Goal: Contribute content: Contribute content

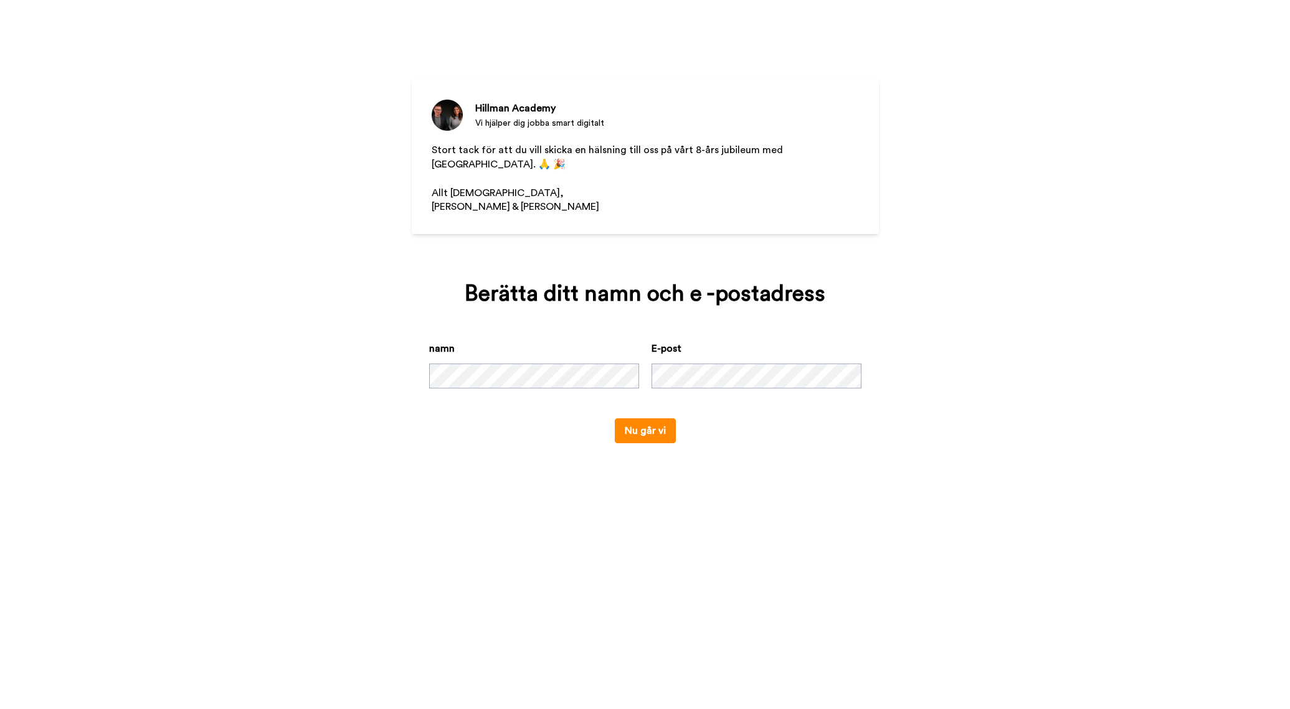
click at [648, 433] on button "Nu går vi" at bounding box center [645, 430] width 61 height 25
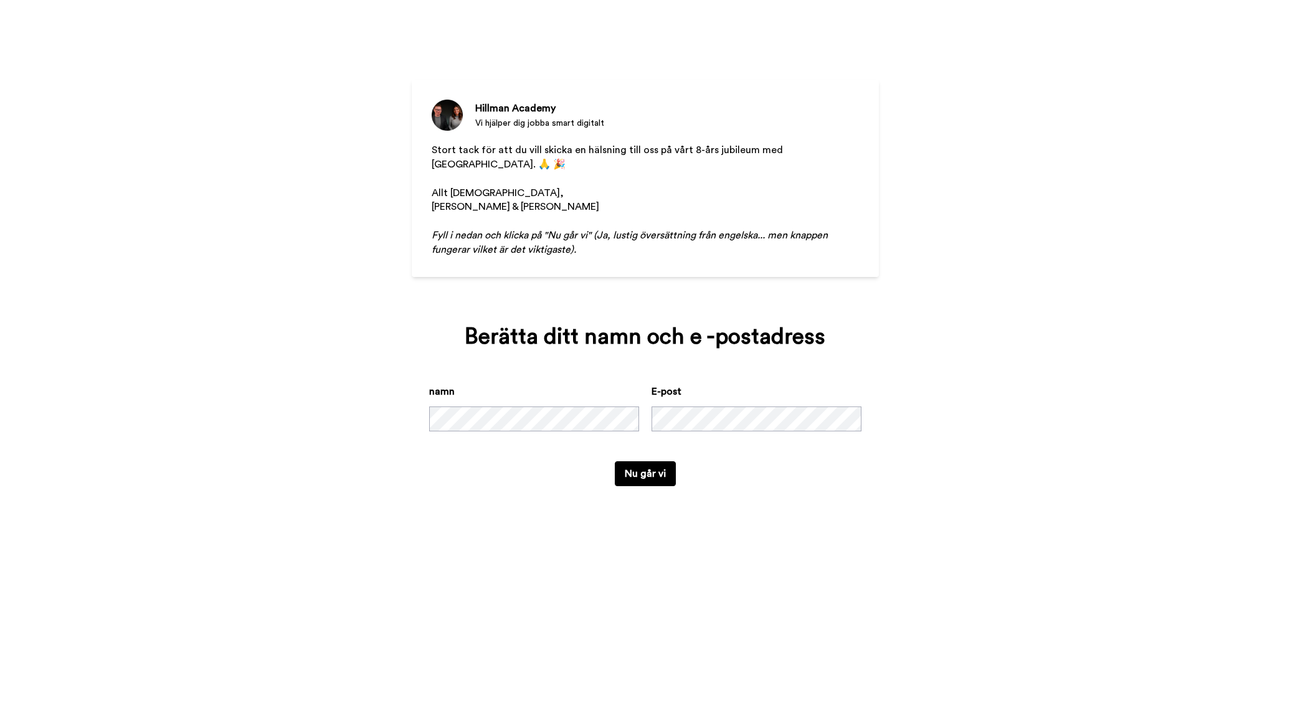
click at [653, 478] on button "Nu går vi" at bounding box center [645, 473] width 61 height 25
click at [667, 475] on button "Nu går vi" at bounding box center [645, 473] width 61 height 25
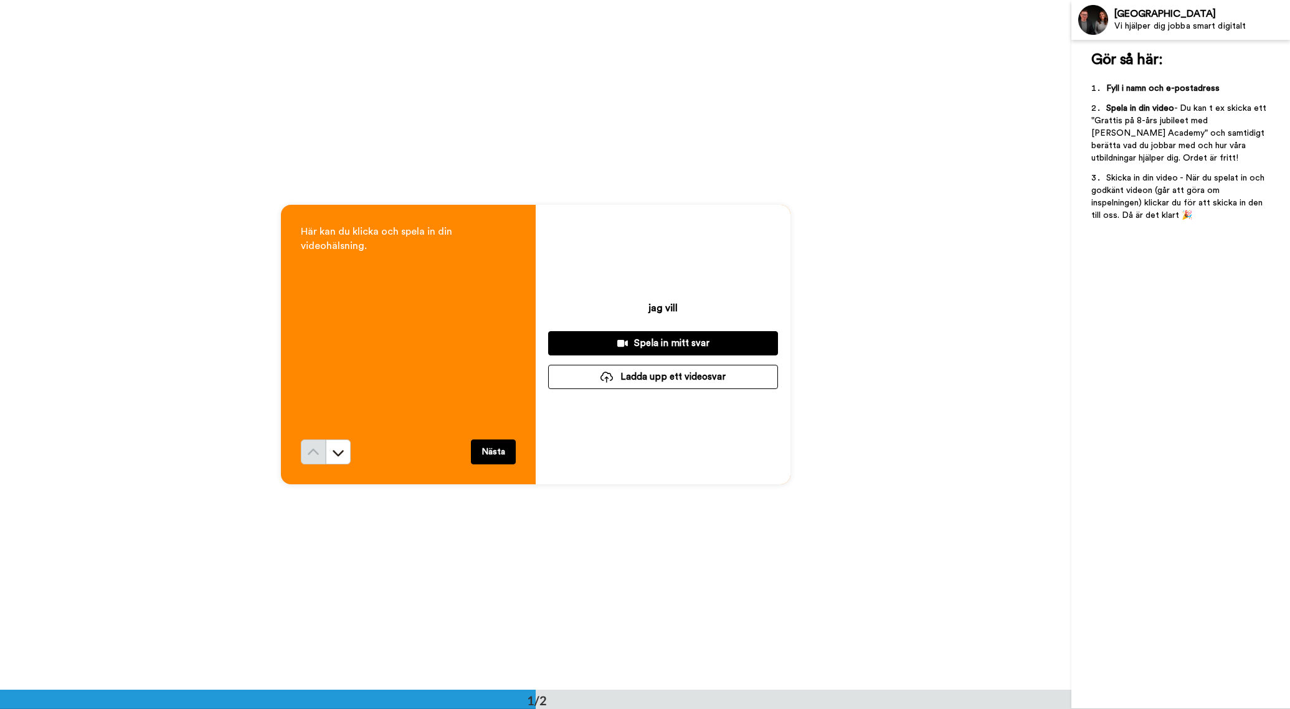
drag, startPoint x: 384, startPoint y: 235, endPoint x: 407, endPoint y: 254, distance: 29.7
click at [408, 254] on div "Här kan du klicka och spela in din videohälsning." at bounding box center [408, 332] width 215 height 215
click at [704, 343] on div "Spela in mitt svar" at bounding box center [663, 343] width 210 height 13
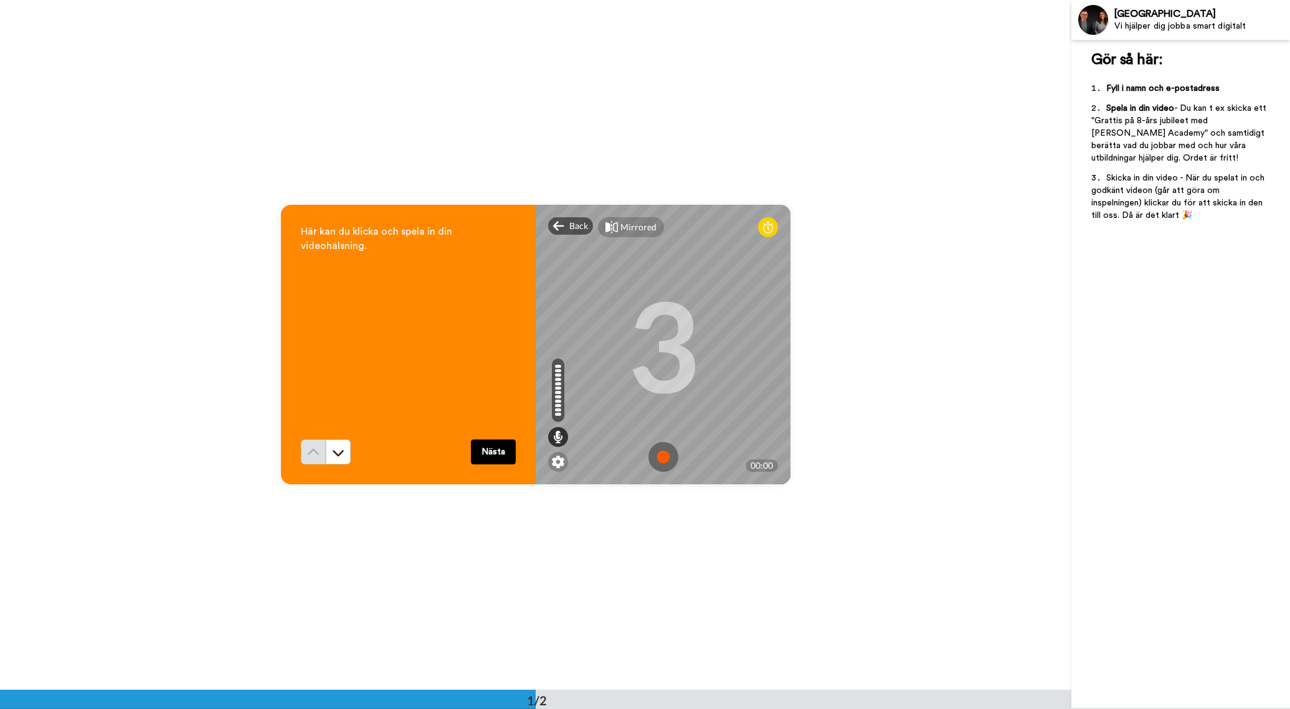
click at [661, 458] on img at bounding box center [663, 457] width 30 height 30
click at [665, 458] on img at bounding box center [663, 457] width 30 height 30
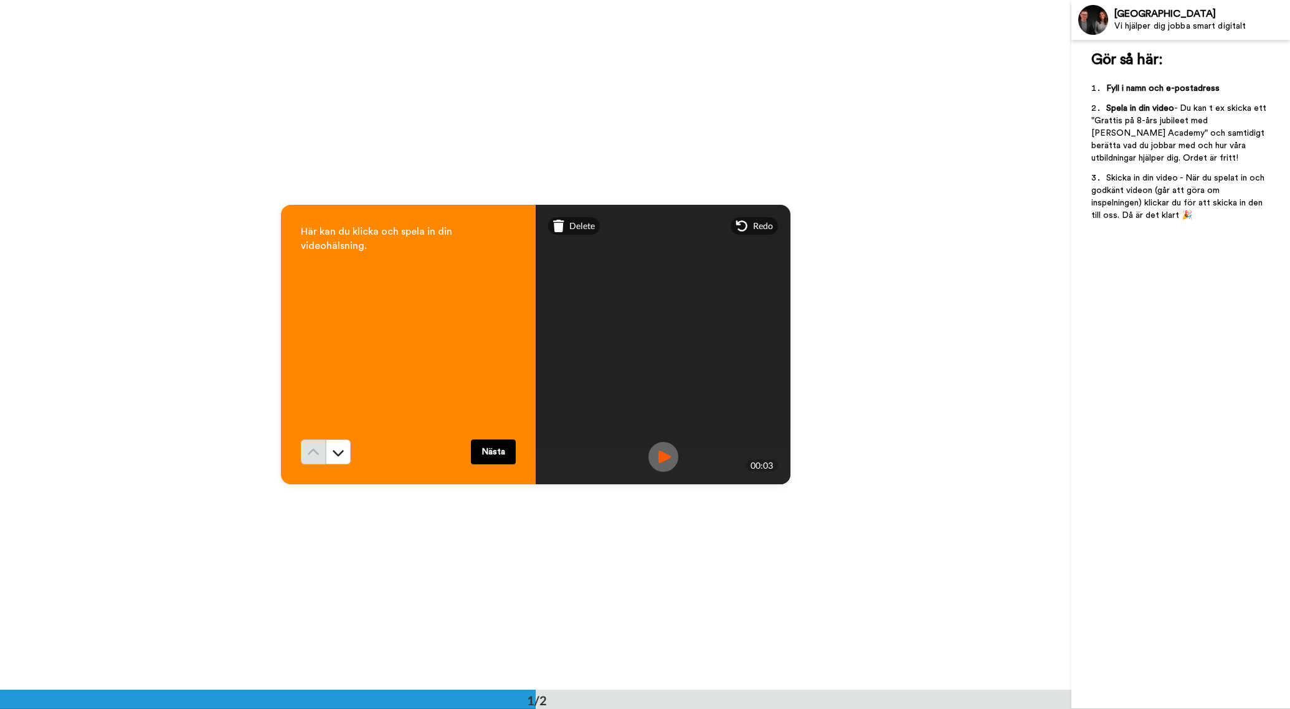
click at [661, 458] on img at bounding box center [663, 457] width 30 height 30
click at [663, 457] on img at bounding box center [663, 457] width 30 height 30
click at [493, 456] on button "Nästa" at bounding box center [493, 452] width 45 height 25
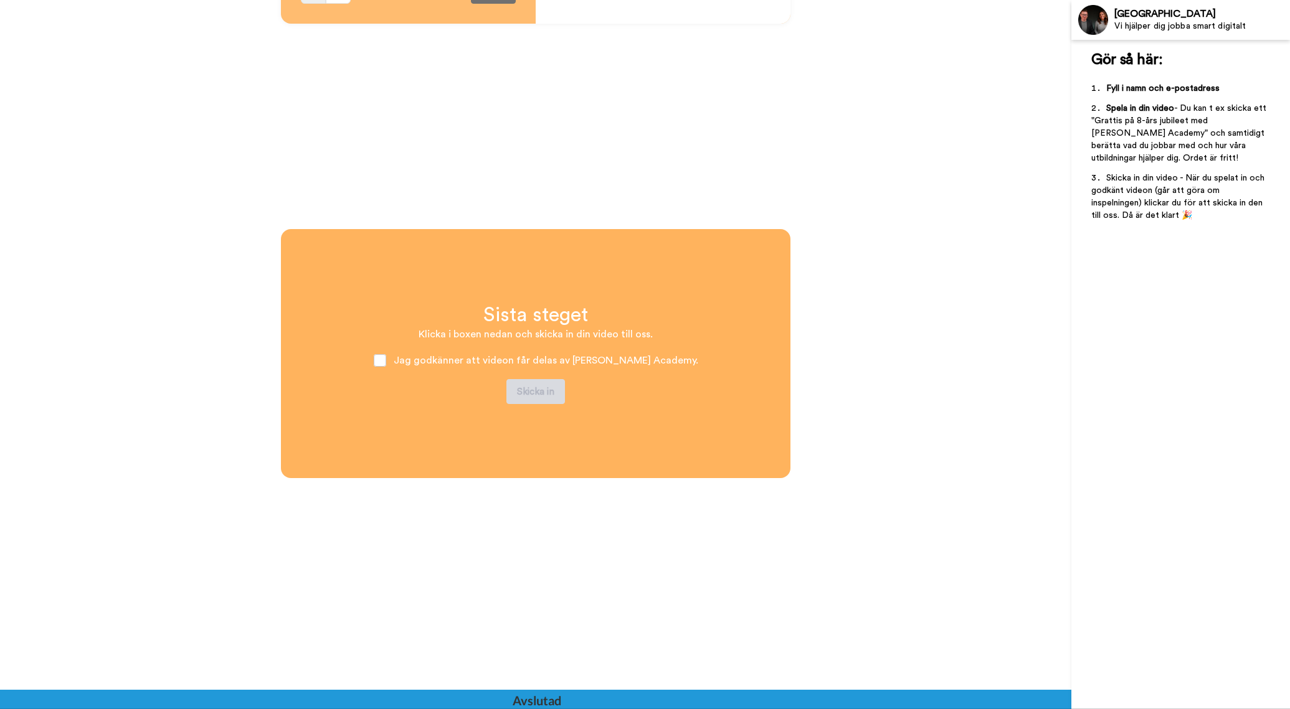
scroll to position [470, 0]
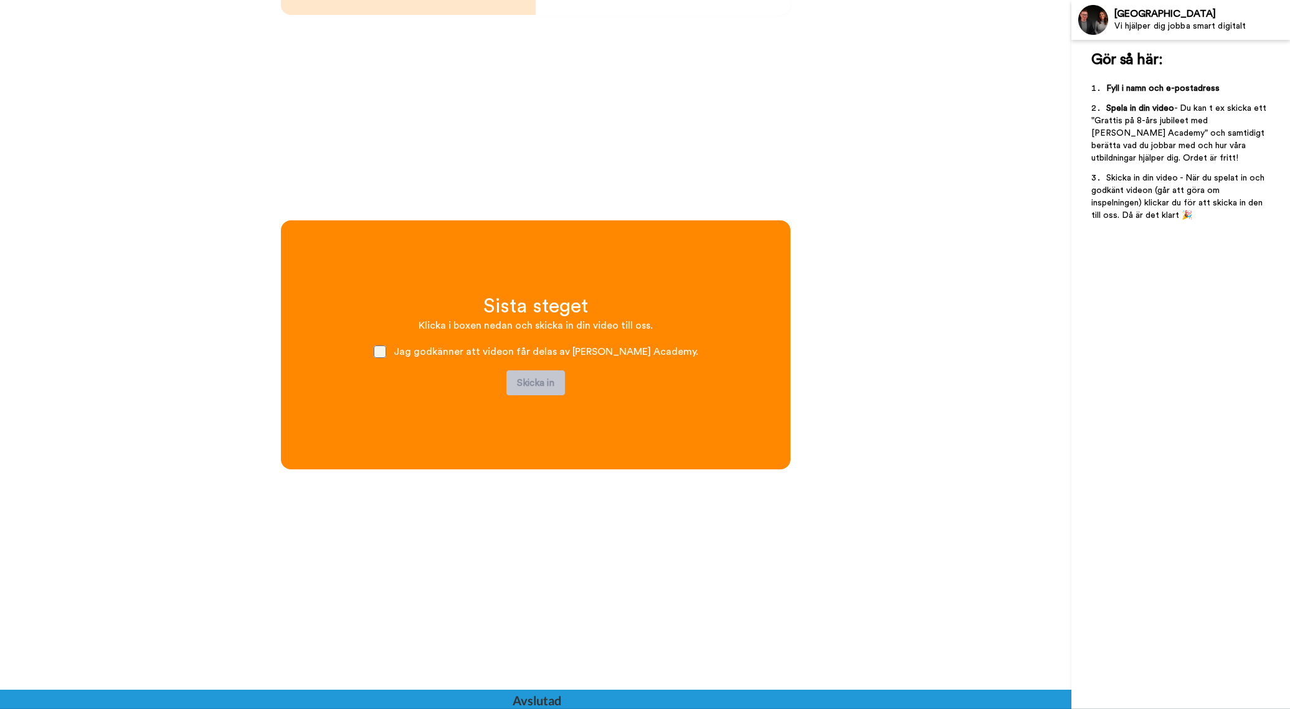
click at [386, 355] on span at bounding box center [380, 352] width 12 height 12
click at [549, 389] on button "Skicka in" at bounding box center [535, 383] width 59 height 25
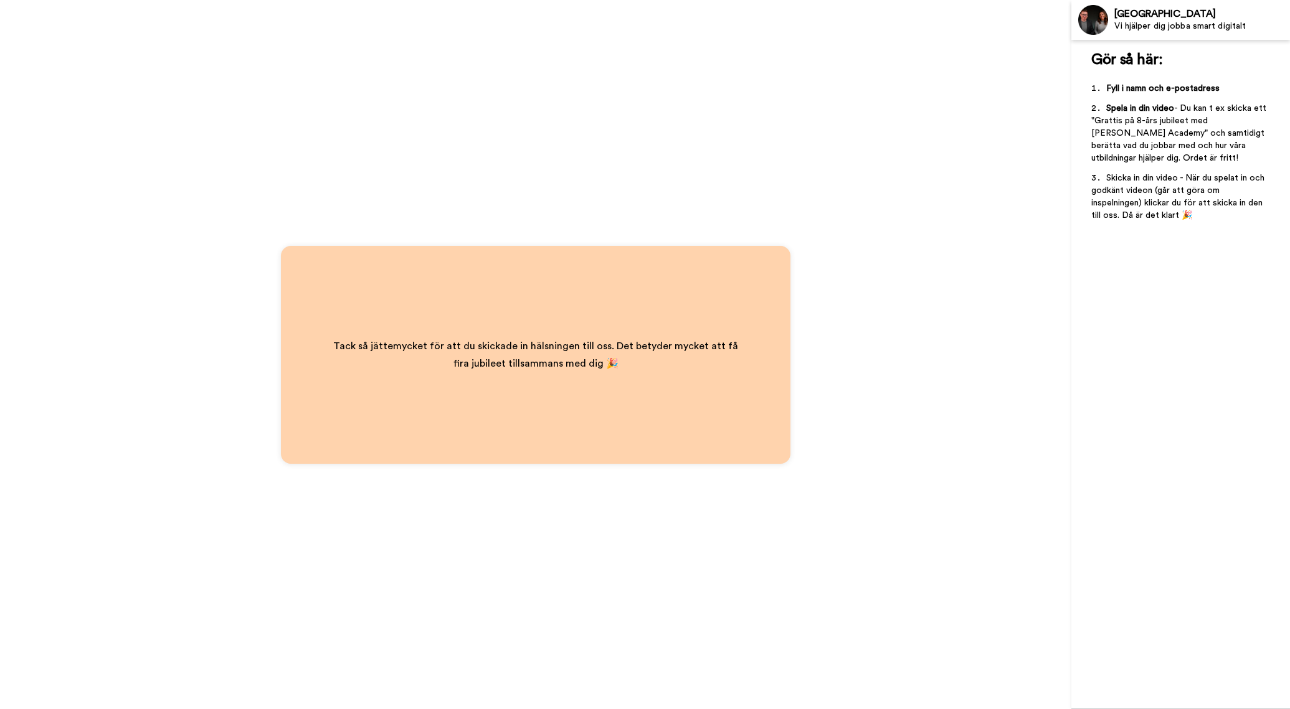
click at [555, 384] on div "Tack så jättemycket för att du skickade in hälsningen till oss. Det betyder myc…" at bounding box center [536, 355] width 460 height 85
